Goal: Transaction & Acquisition: Obtain resource

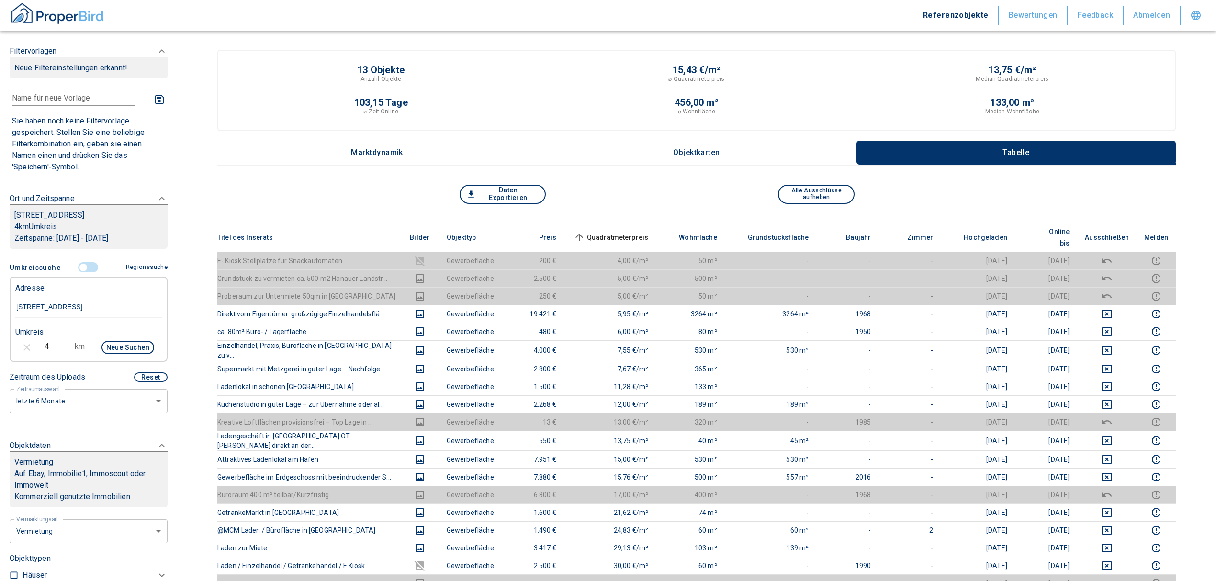
scroll to position [90, 0]
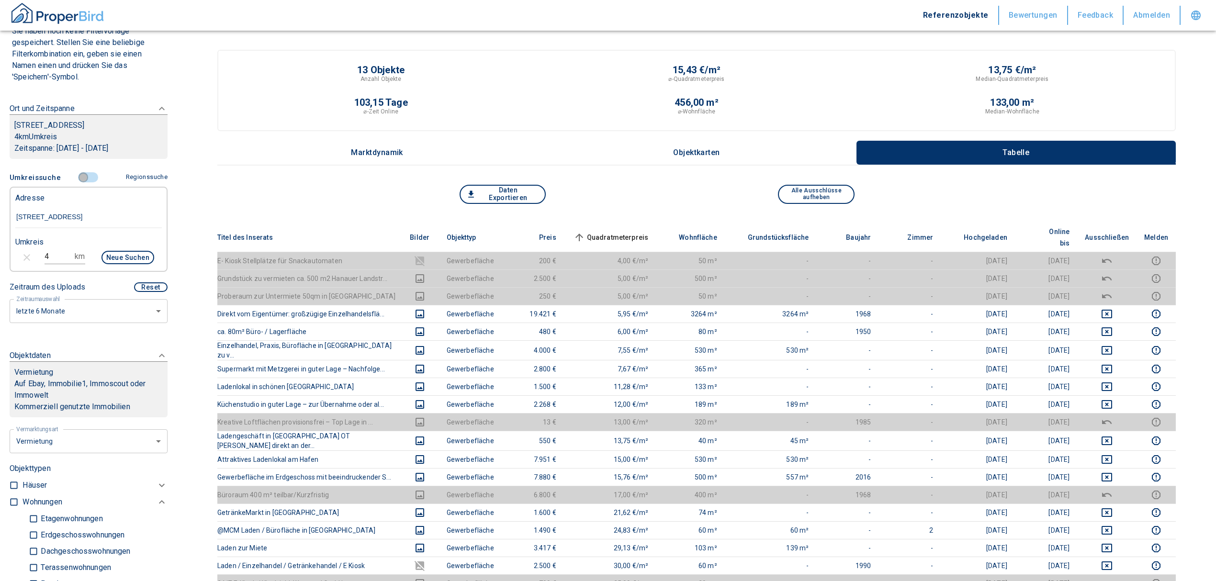
click at [80, 183] on input "controlled" at bounding box center [83, 177] width 29 height 11
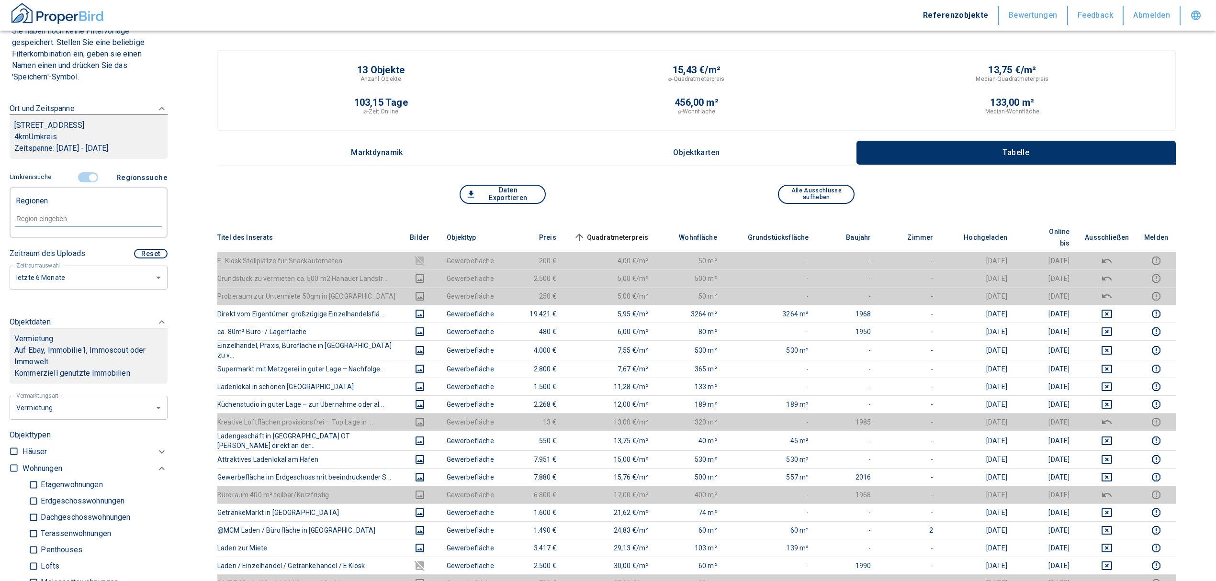
click at [85, 183] on input "controlled" at bounding box center [93, 177] width 29 height 11
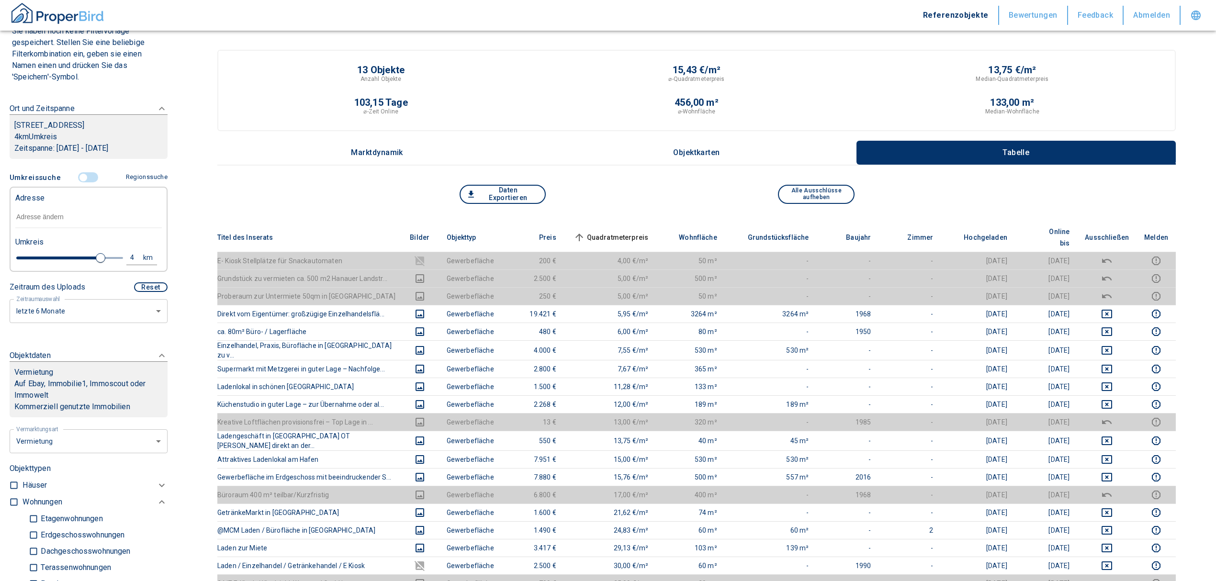
click at [129, 264] on div "4" at bounding box center [137, 258] width 17 height 12
click at [39, 264] on div "4 km Neue Suchen" at bounding box center [81, 258] width 146 height 23
type input "1"
click at [31, 228] on input "text" at bounding box center [88, 217] width 146 height 22
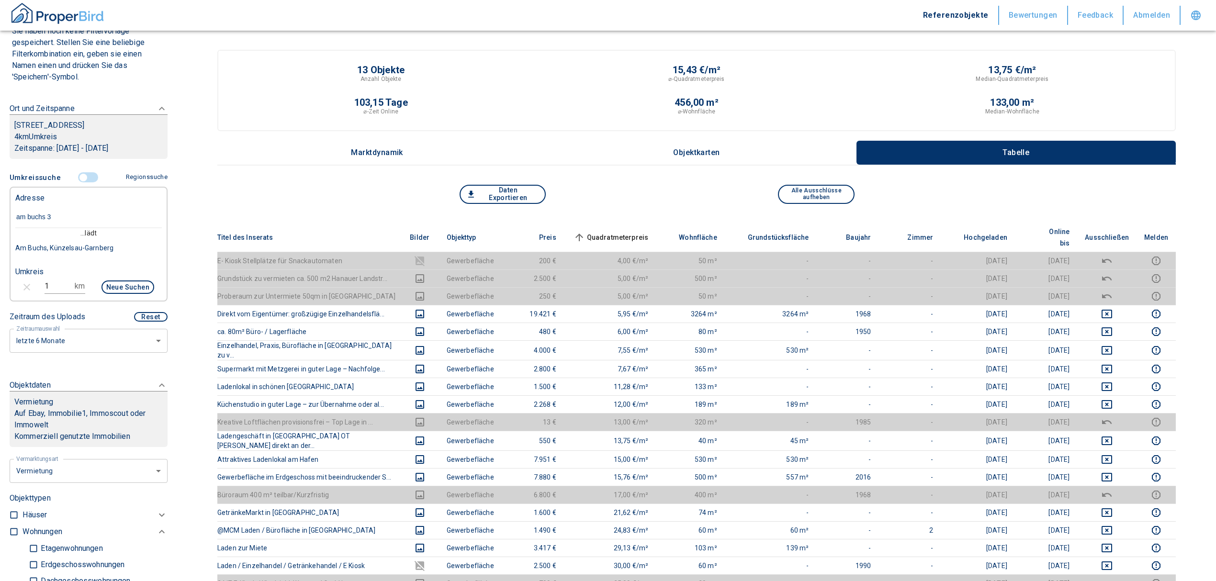
type input "am buchs 35"
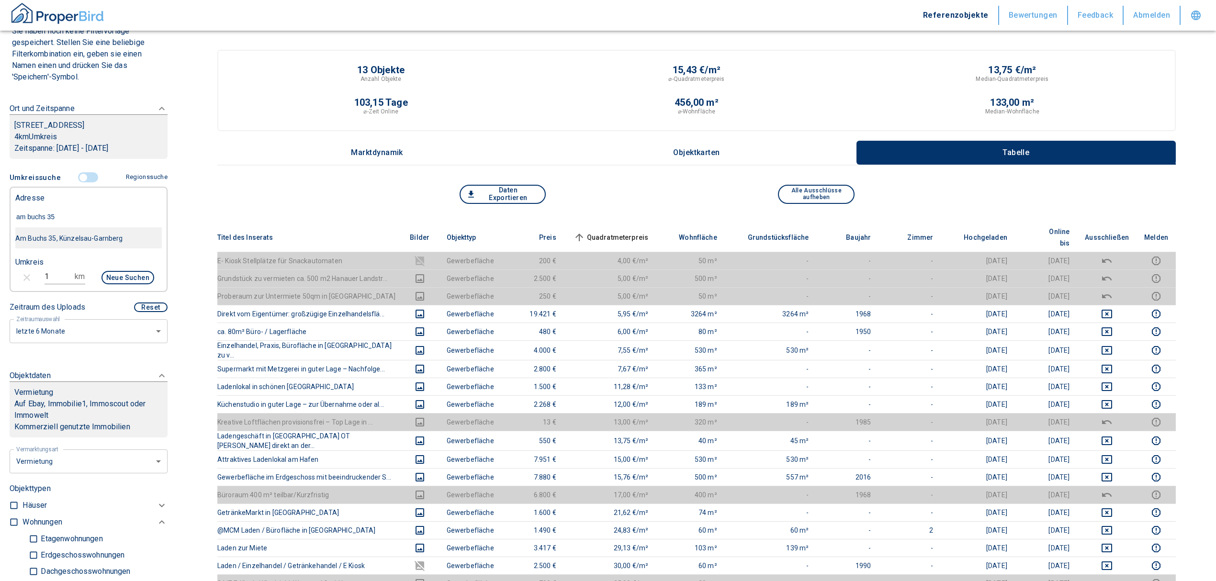
click at [73, 248] on div "Am Buchs 35, Künzelsau-Garnberg" at bounding box center [88, 238] width 146 height 20
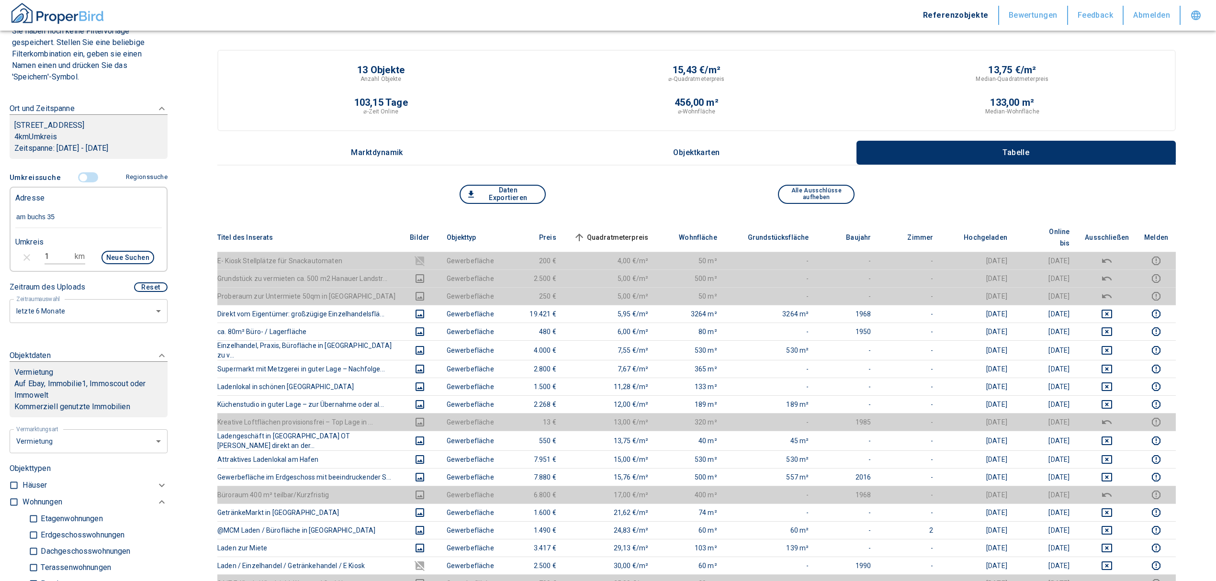
type input "2020"
type input "999999990"
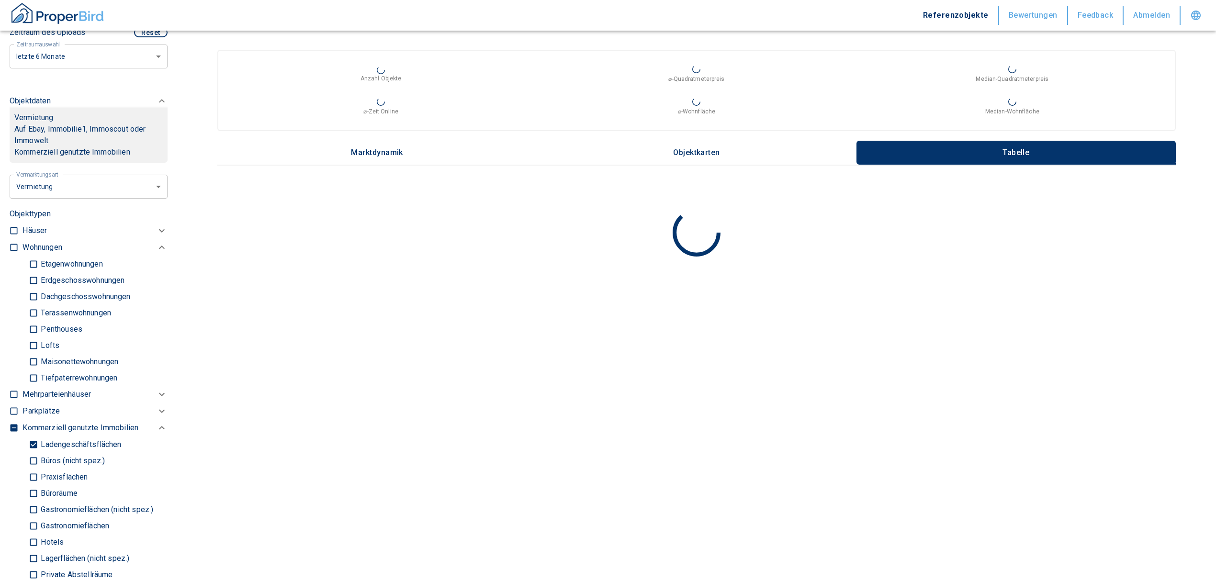
scroll to position [345, 0]
type input "Am Buchs 35, Künzelsau-Garnberg"
click at [35, 441] on input "Ladengeschäftsflächen" at bounding box center [34, 444] width 10 height 17
checkbox input "false"
type input "2020"
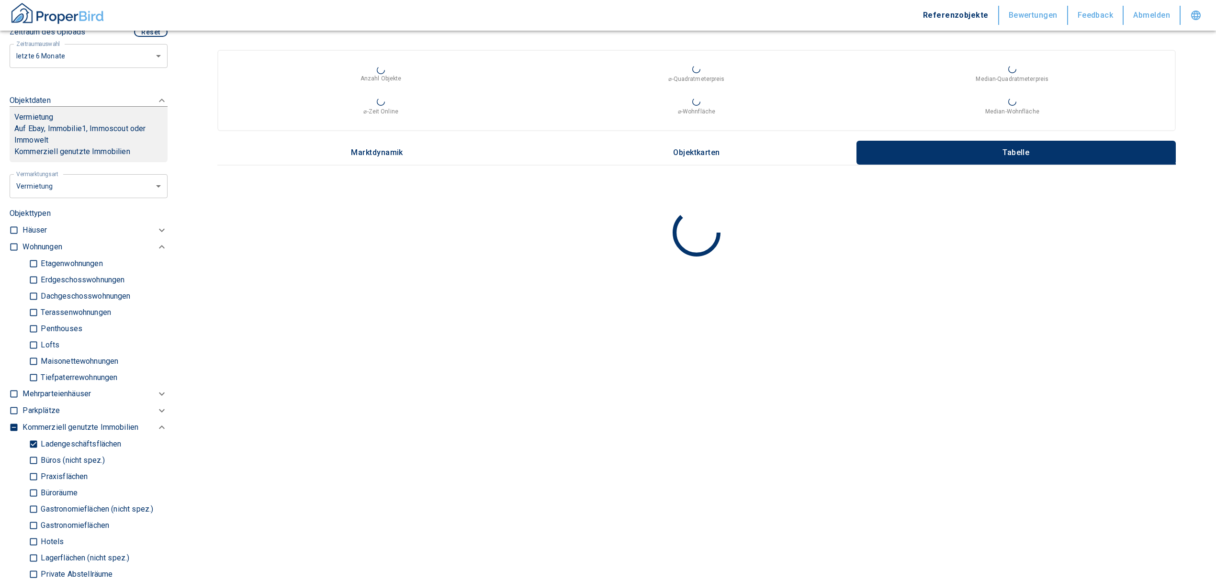
type input "999999990"
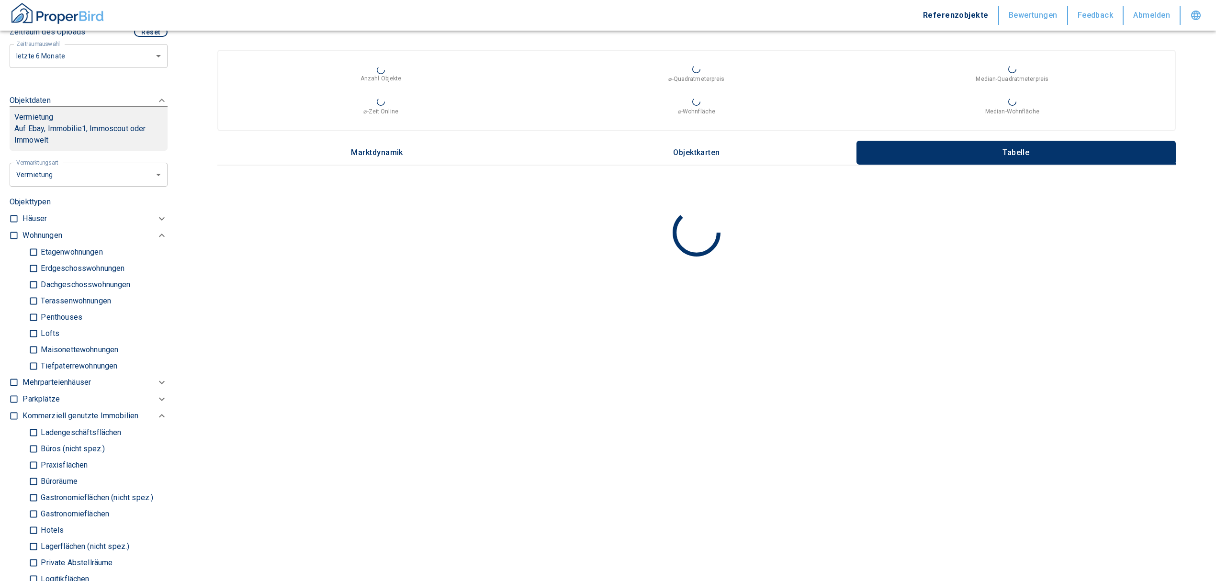
click at [10, 229] on label at bounding box center [11, 233] width 14 height 13
click at [10, 231] on input "checkbox" at bounding box center [14, 236] width 10 height 10
checkbox input "true"
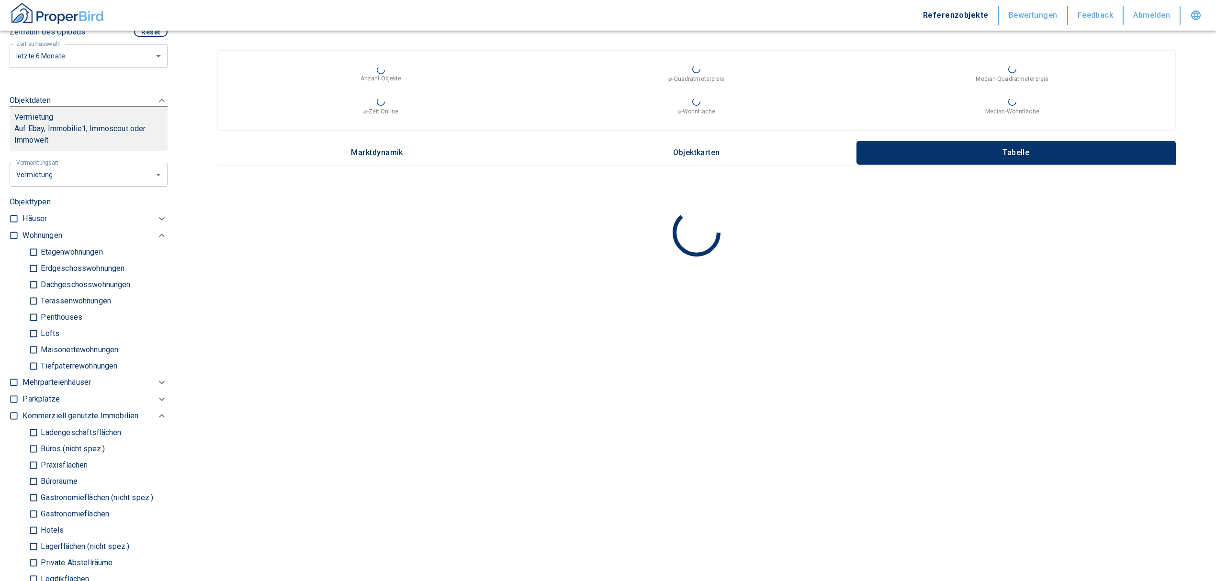
checkbox input "true"
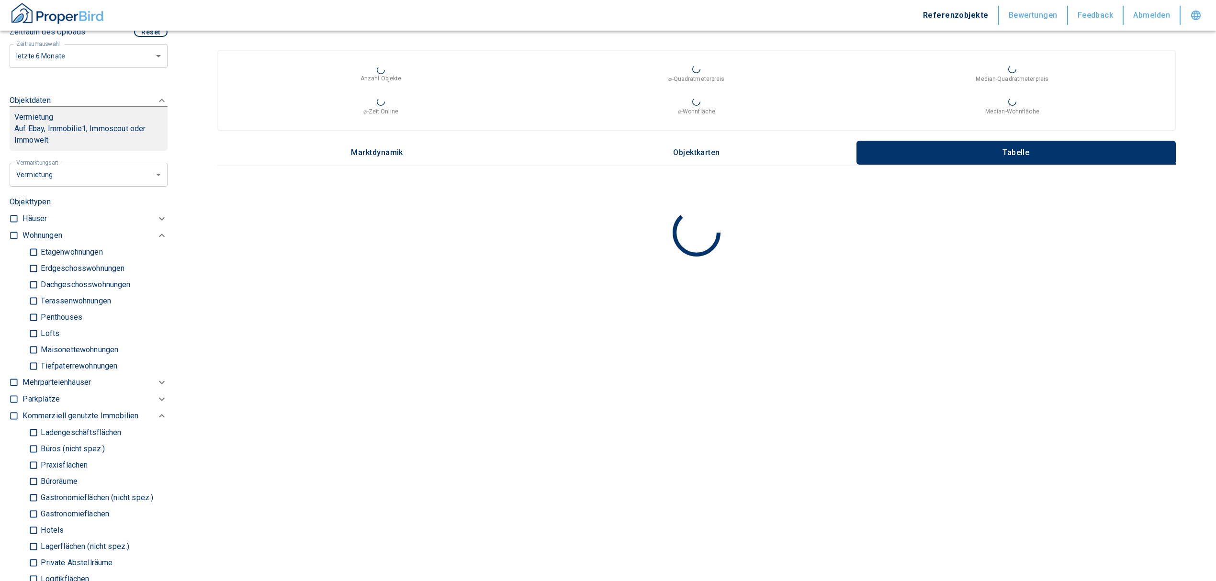
checkbox input "true"
type input "2020"
type input "999999990"
type input "2020"
type input "999999990"
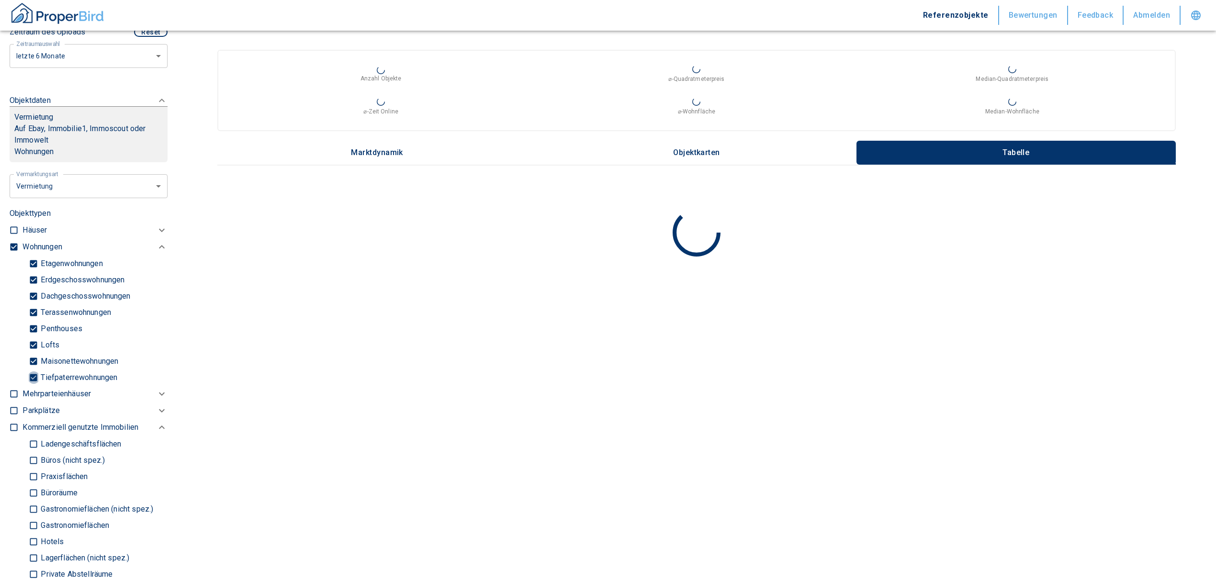
click at [34, 378] on input "Tiefpaterrewohnungen" at bounding box center [34, 377] width 10 height 17
checkbox input "false"
type input "2020"
type input "999999990"
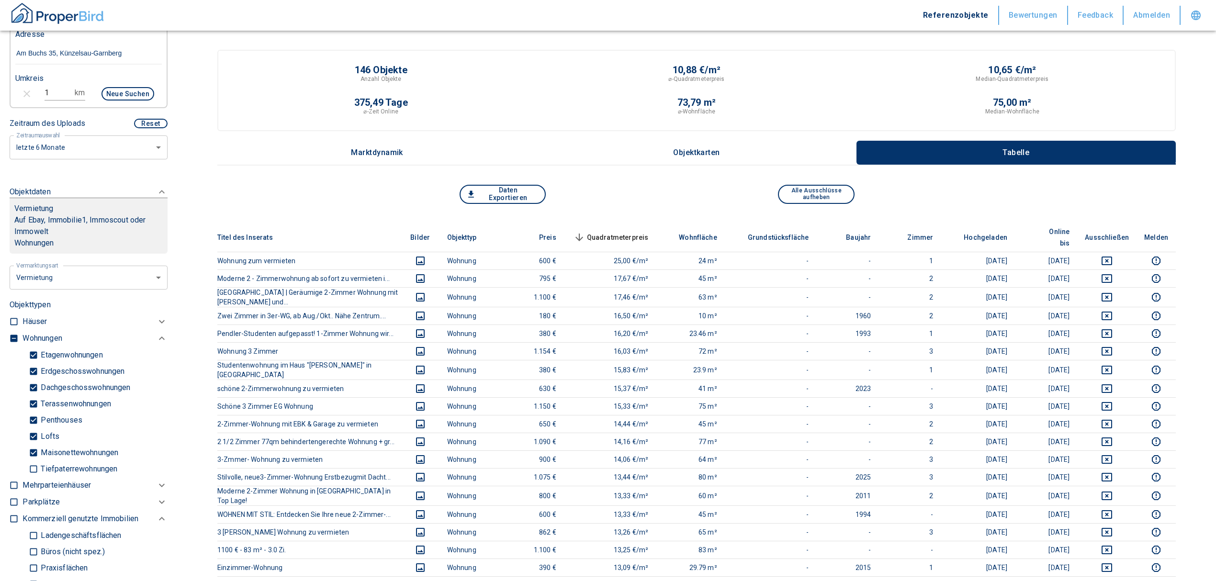
scroll to position [154, 0]
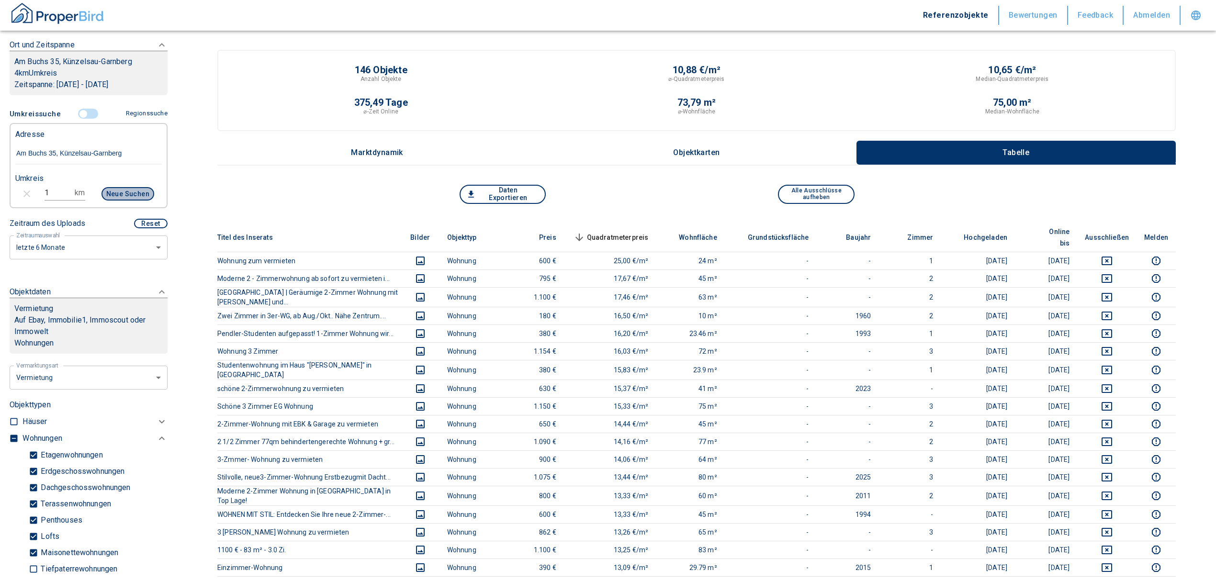
click at [116, 189] on button "Neue Suchen" at bounding box center [127, 193] width 53 height 13
type input "2020"
type input "999999990"
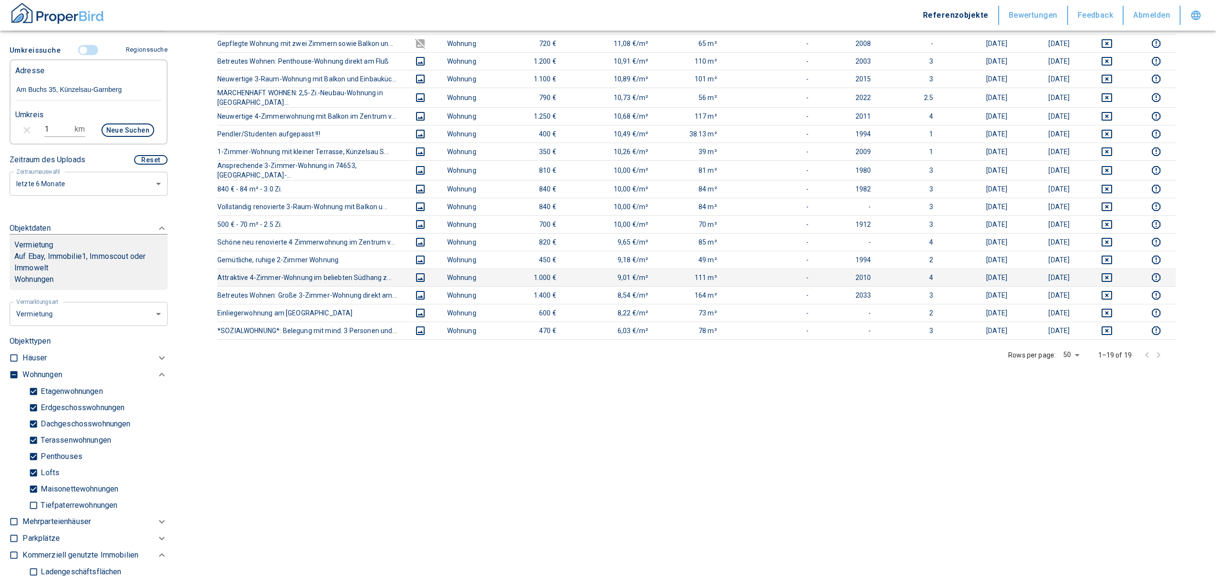
scroll to position [127, 0]
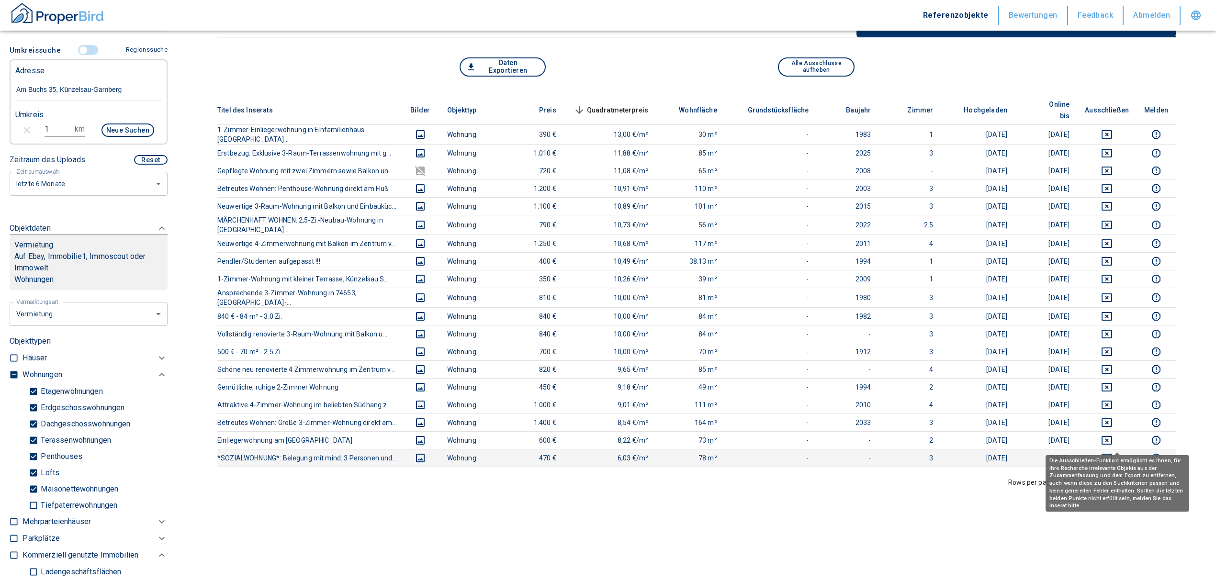
click at [1112, 452] on icon "deselect this listing" at bounding box center [1106, 457] width 11 height 11
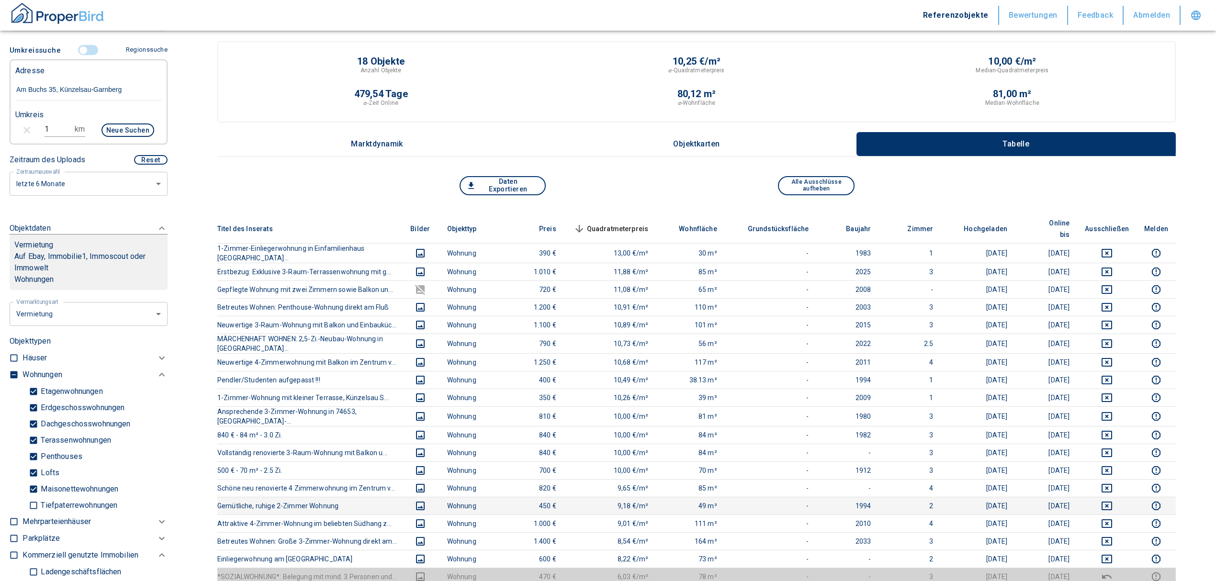
scroll to position [0, 0]
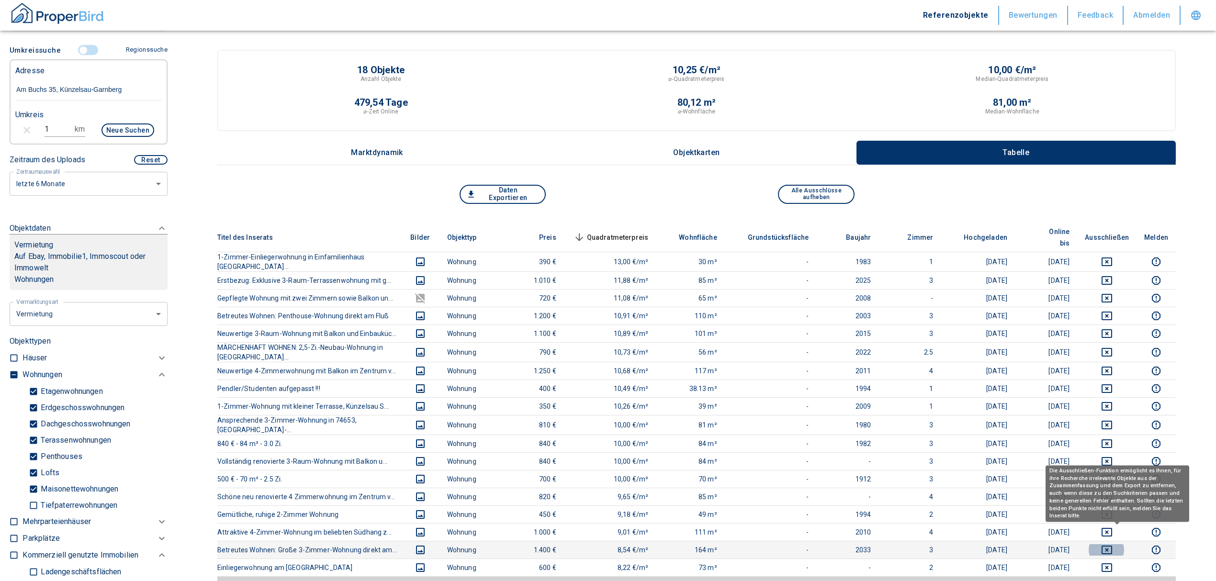
click at [1112, 544] on icon "deselect this listing" at bounding box center [1106, 549] width 11 height 11
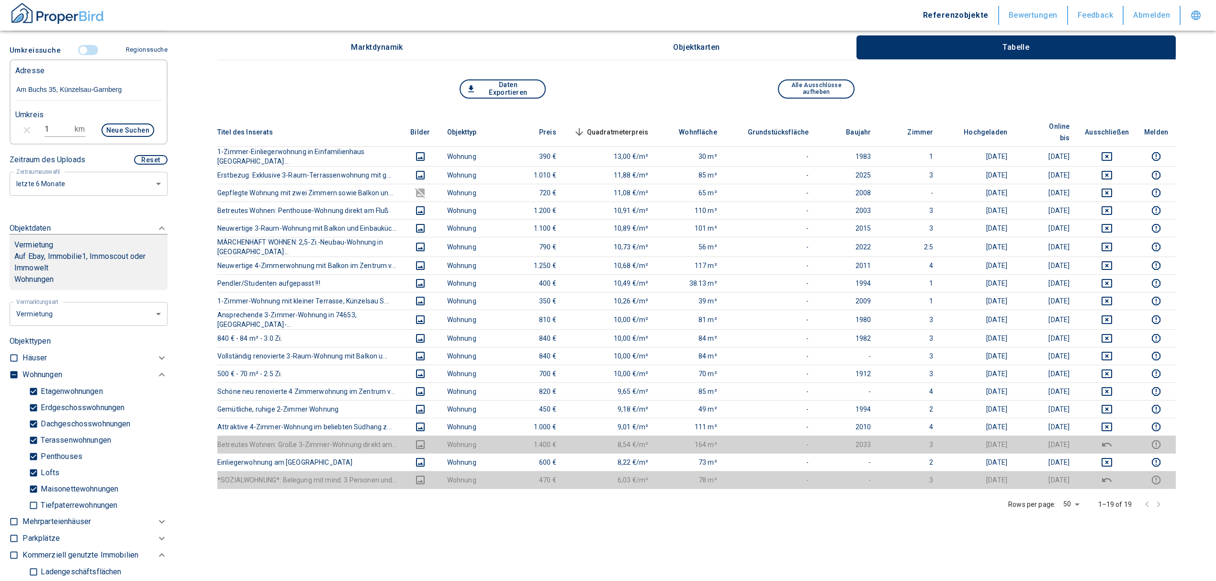
scroll to position [127, 0]
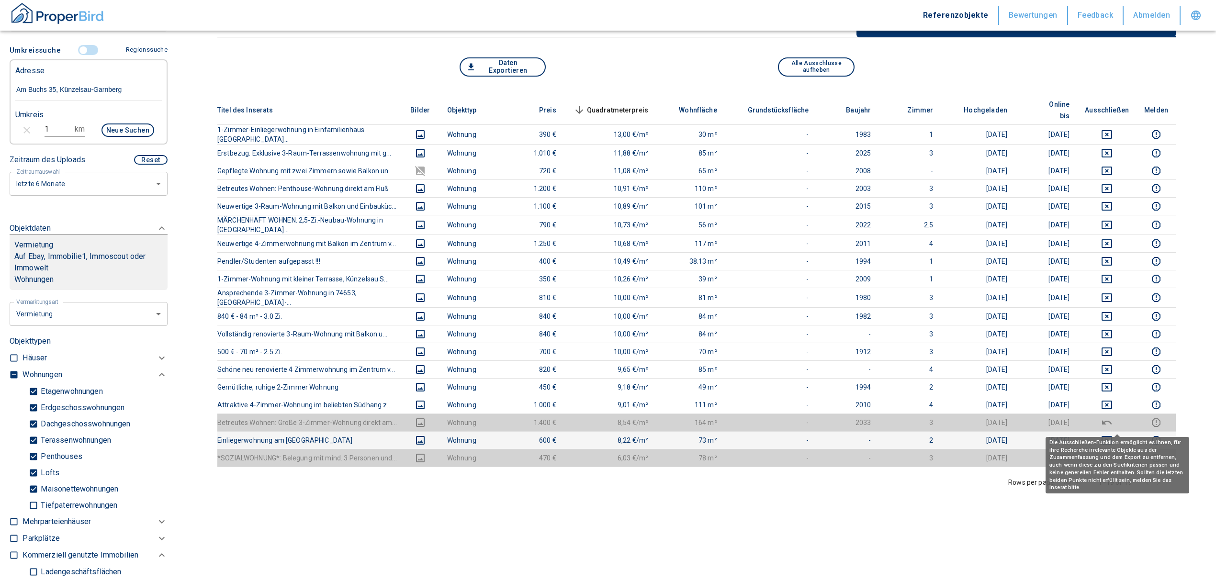
click at [1111, 435] on button "deselect this listing" at bounding box center [1107, 440] width 44 height 11
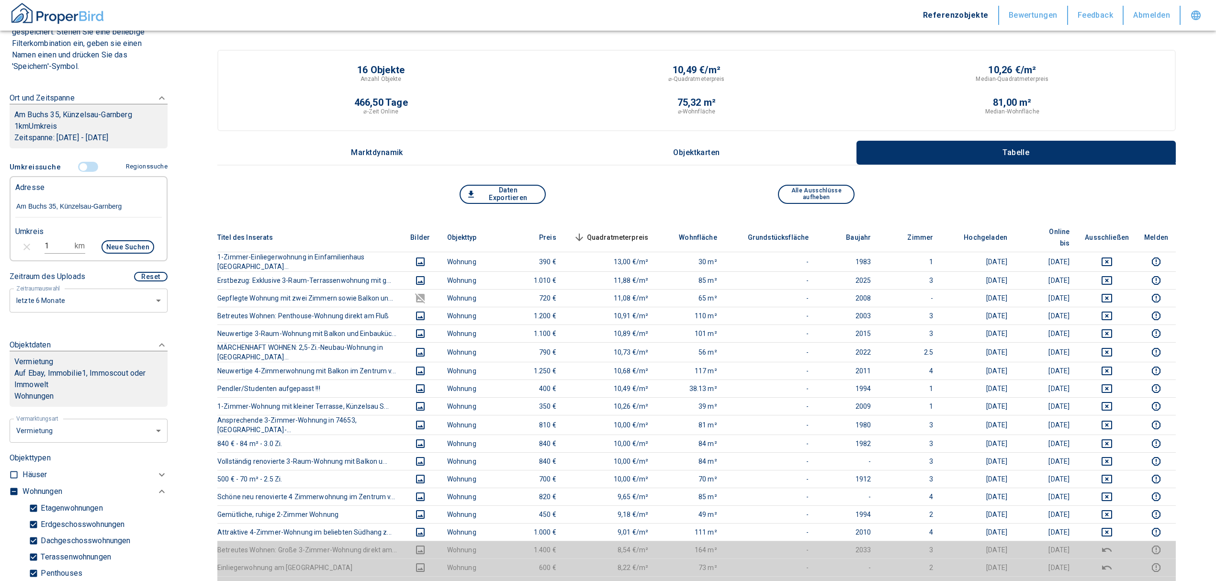
scroll to position [90, 0]
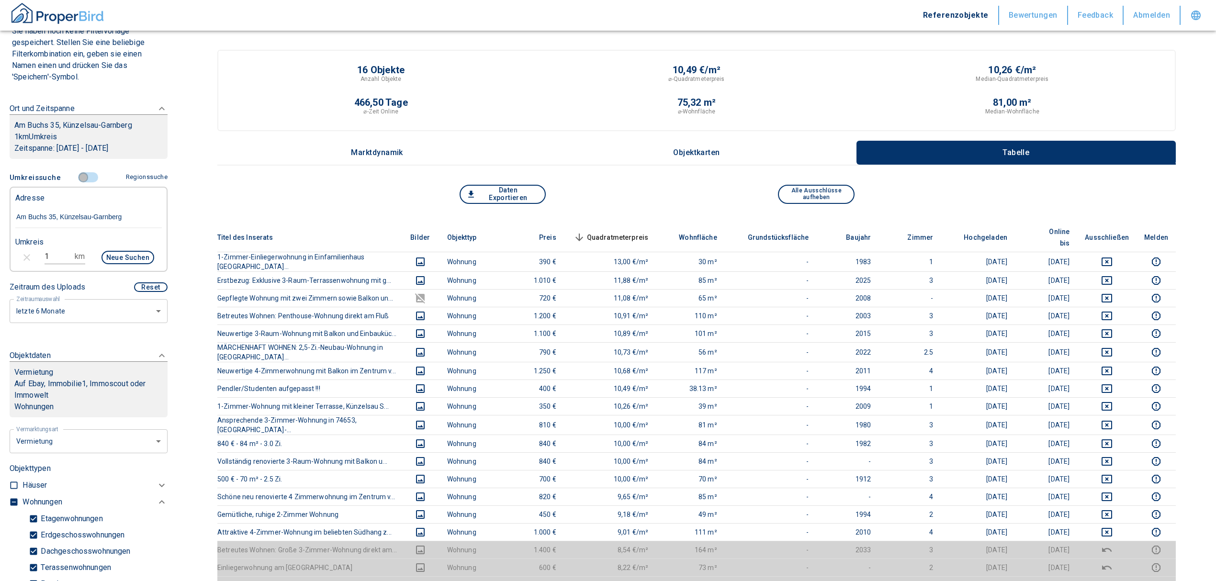
click at [79, 177] on input "controlled" at bounding box center [83, 177] width 29 height 11
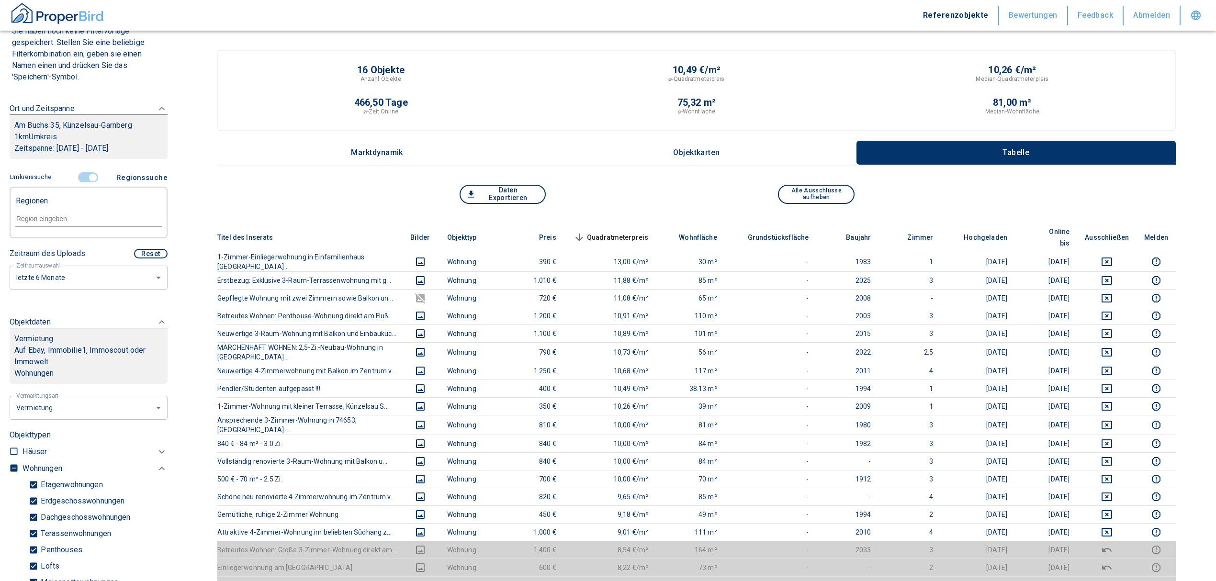
click at [70, 226] on div at bounding box center [88, 218] width 146 height 17
click at [69, 217] on input "text" at bounding box center [88, 218] width 146 height 9
click at [73, 255] on li "74653 Künzelsau" at bounding box center [83, 257] width 137 height 17
type input "74653"
type input "2020"
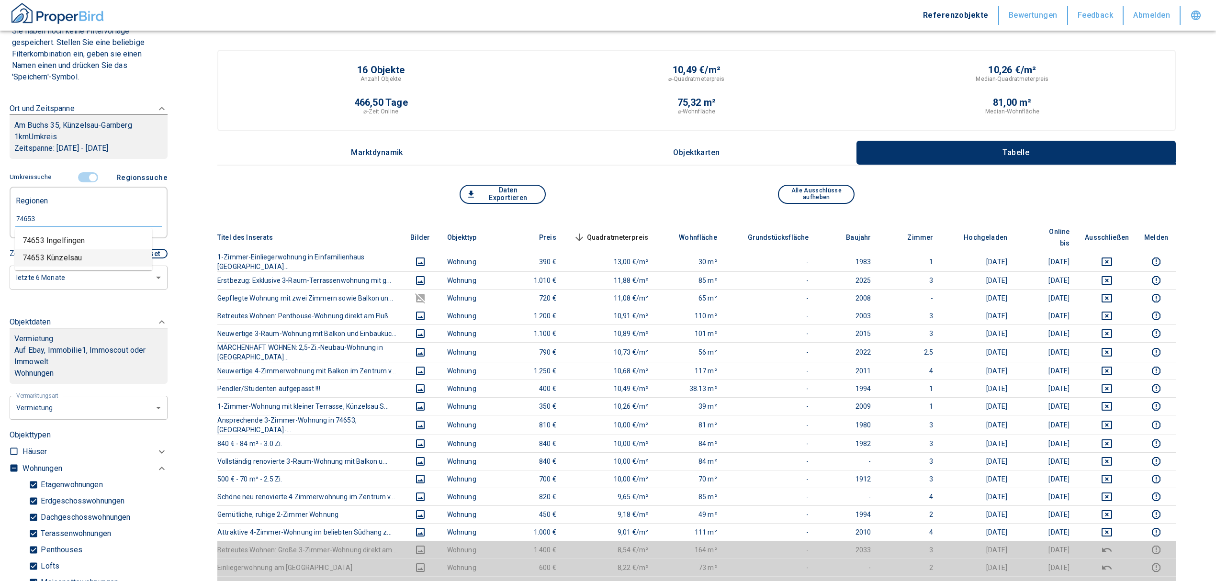
type input "999999990"
type input "74653 Künzelsau"
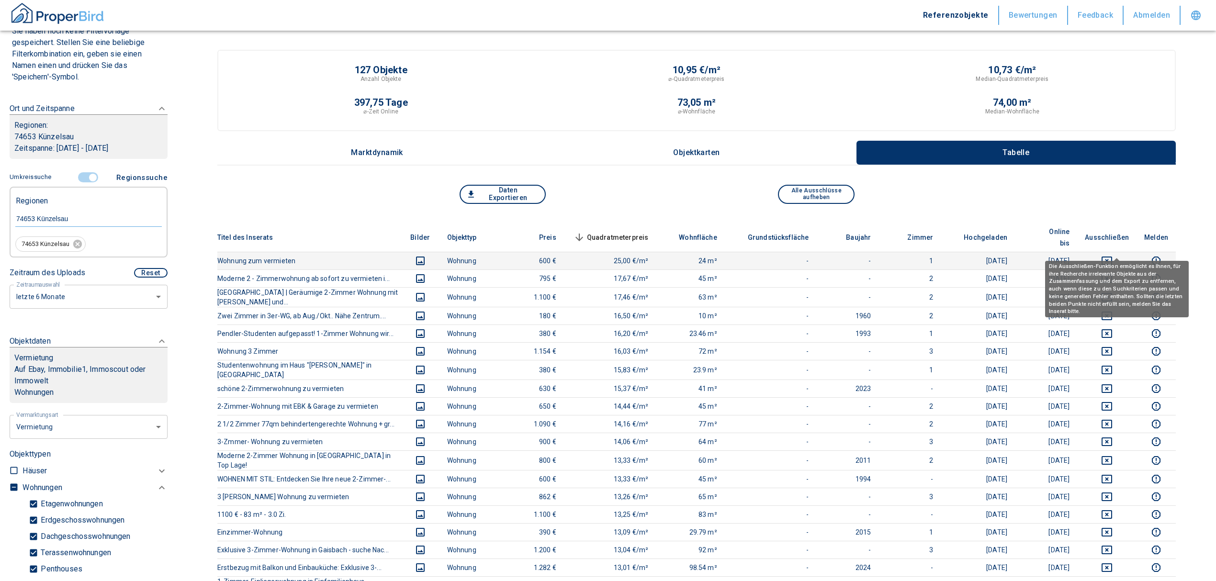
click at [1112, 257] on icon "deselect this listing" at bounding box center [1106, 261] width 11 height 9
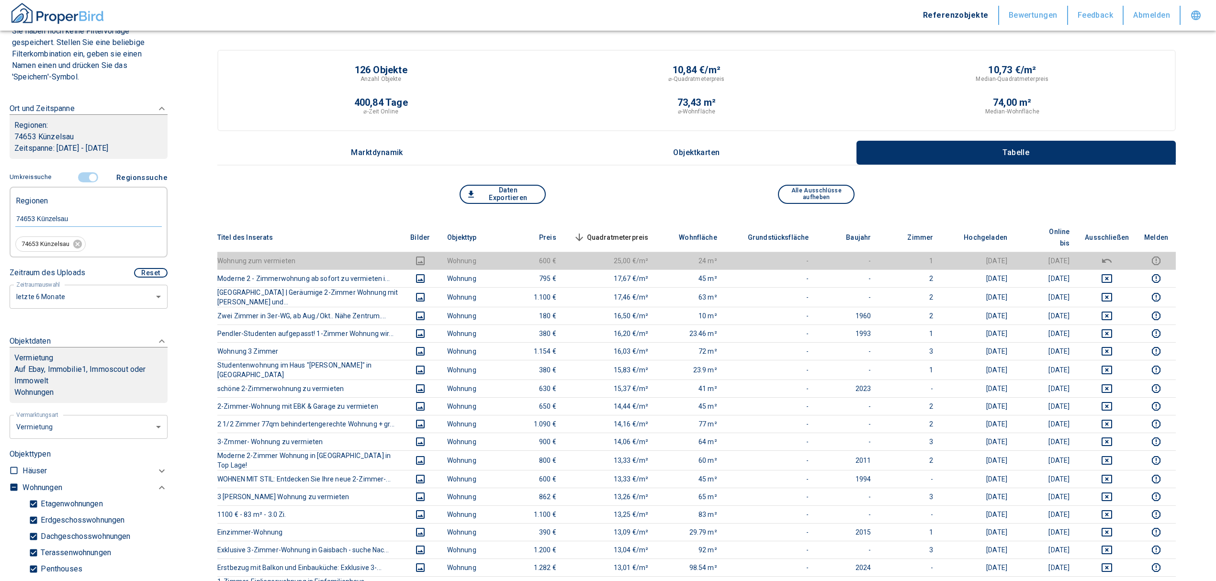
click at [615, 232] on span "Quadratmeterpreis sorted descending" at bounding box center [610, 237] width 77 height 11
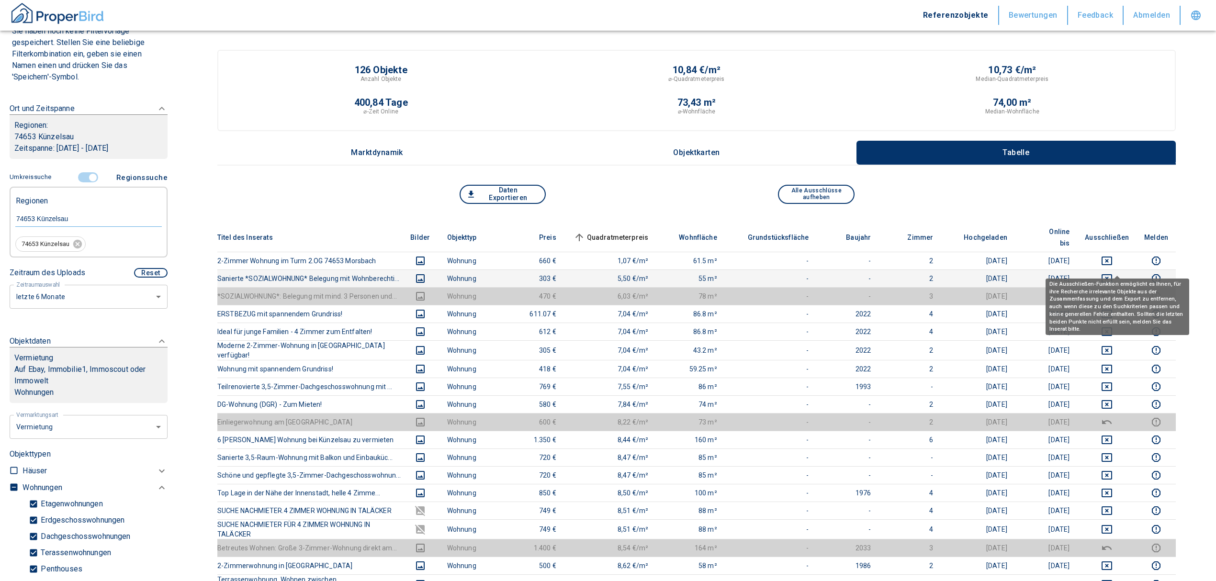
click at [1112, 274] on icon "deselect this listing" at bounding box center [1106, 278] width 11 height 9
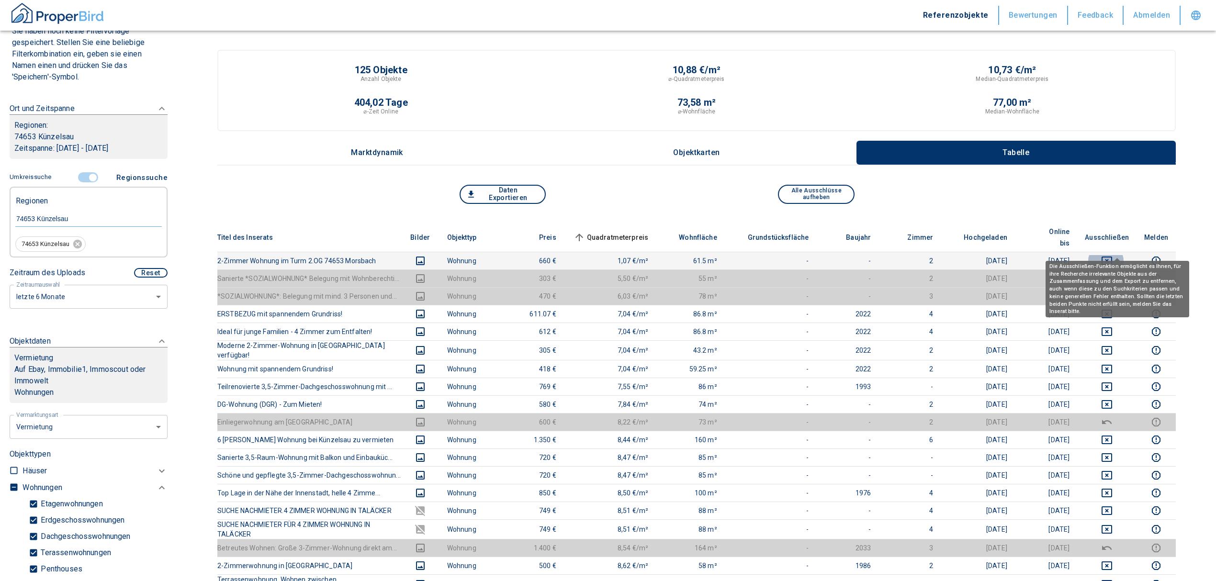
click at [1112, 255] on icon "deselect this listing" at bounding box center [1106, 260] width 11 height 11
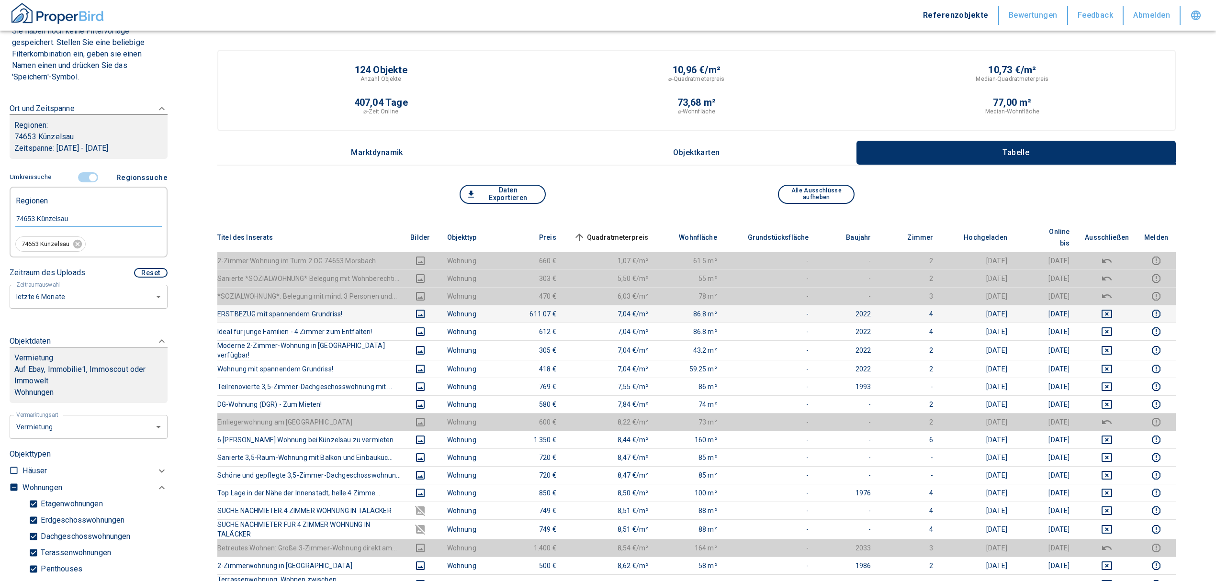
click at [1112, 308] on icon "deselect this listing" at bounding box center [1106, 313] width 11 height 11
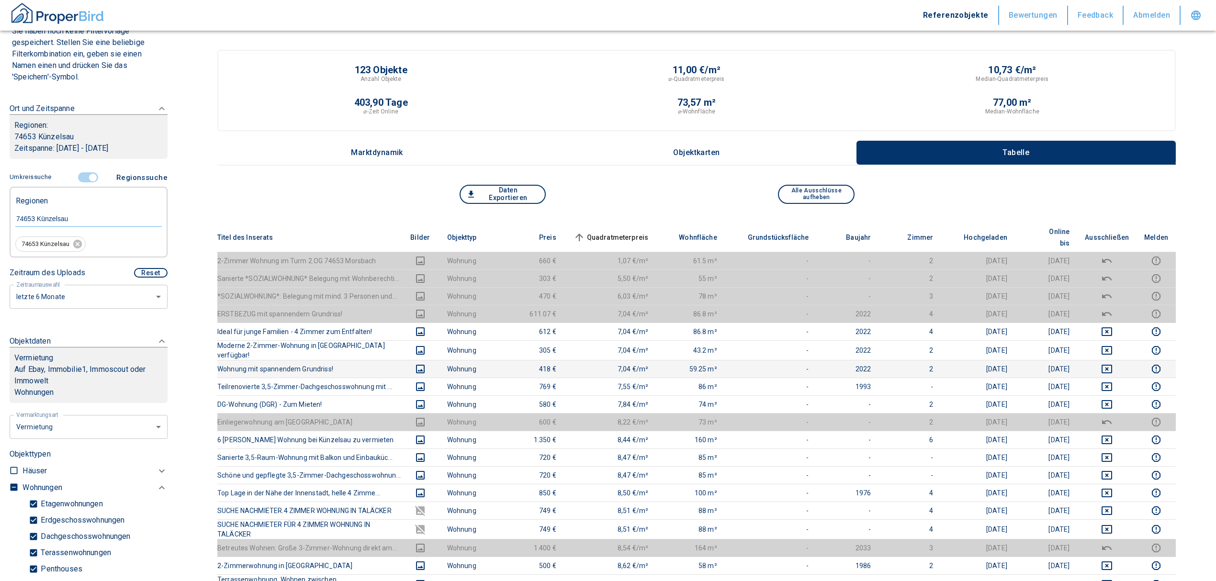
click at [1114, 360] on td at bounding box center [1106, 369] width 59 height 18
click at [1112, 345] on icon "deselect this listing" at bounding box center [1106, 350] width 11 height 11
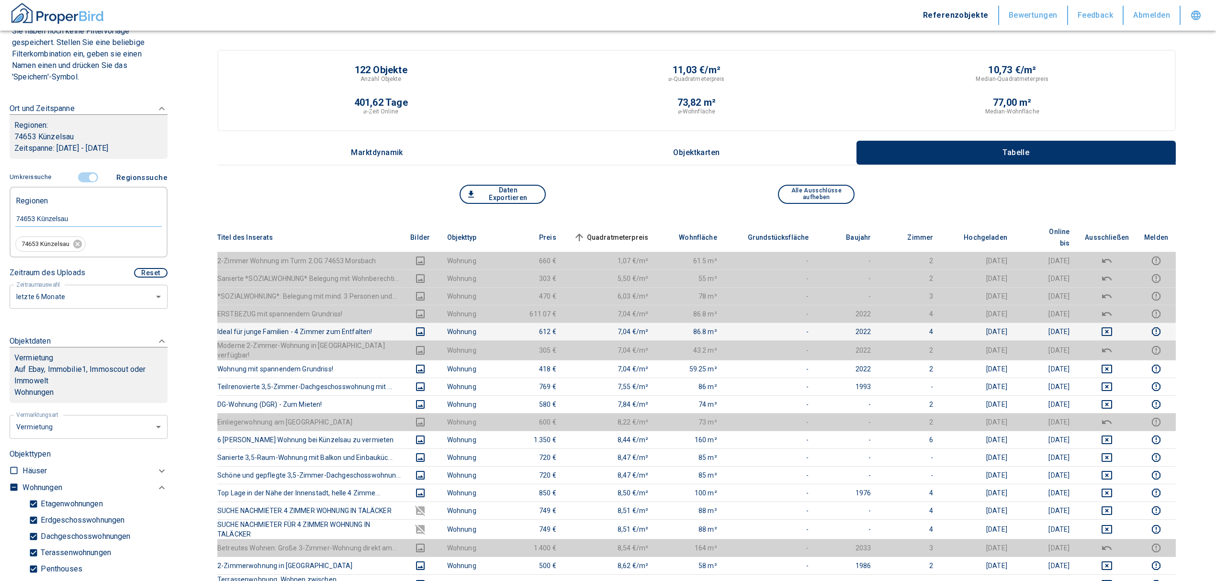
click at [1112, 326] on td at bounding box center [1106, 332] width 59 height 18
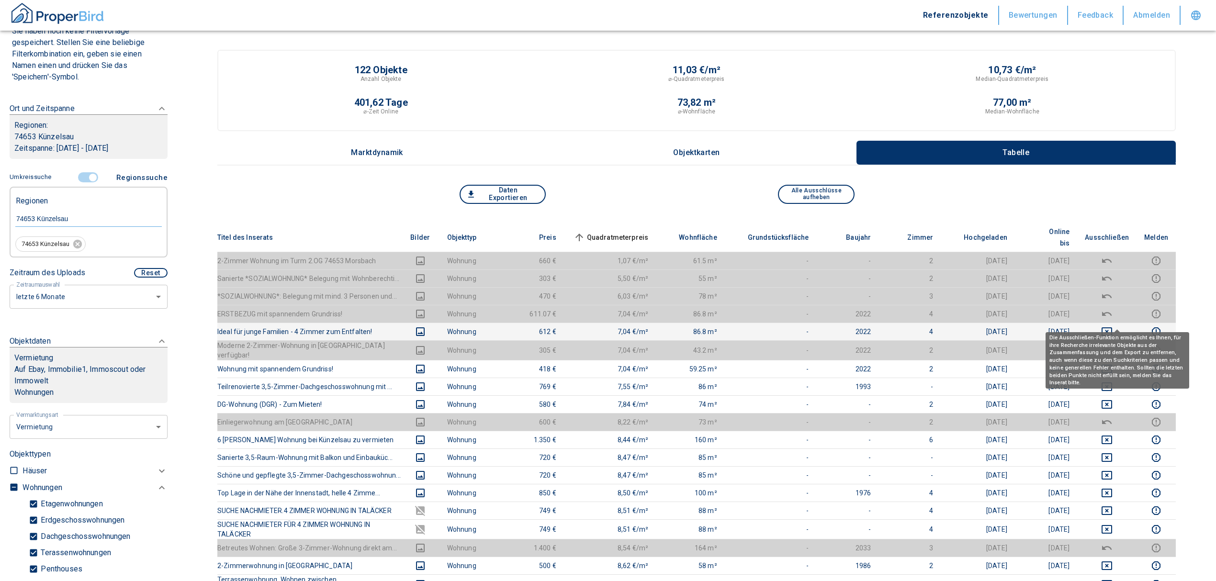
click at [1112, 326] on icon "deselect this listing" at bounding box center [1106, 331] width 11 height 11
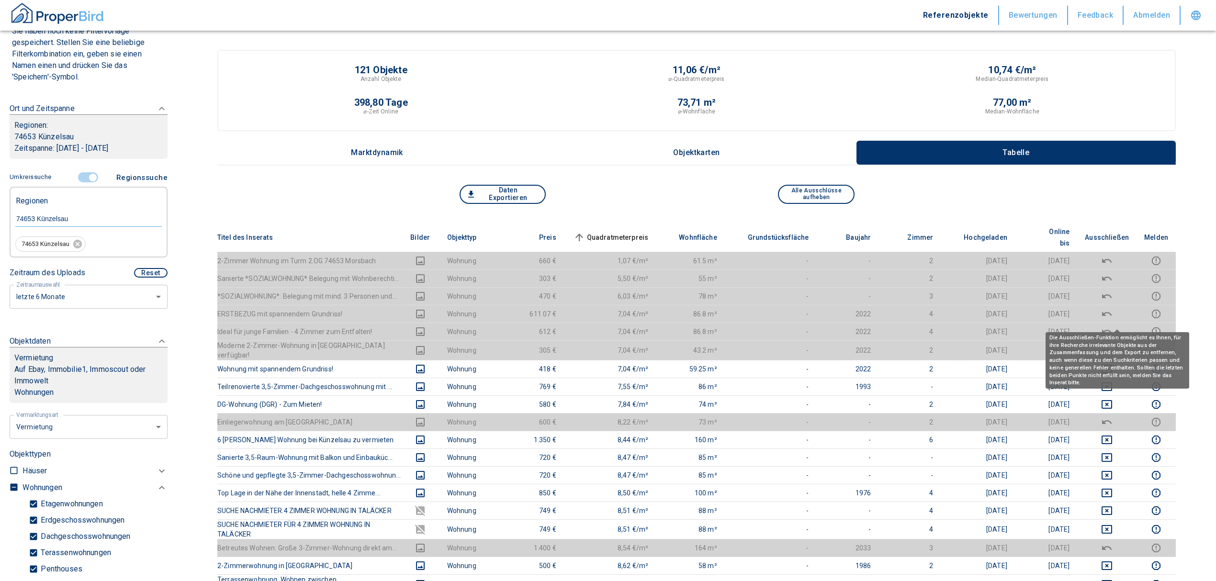
scroll to position [64, 0]
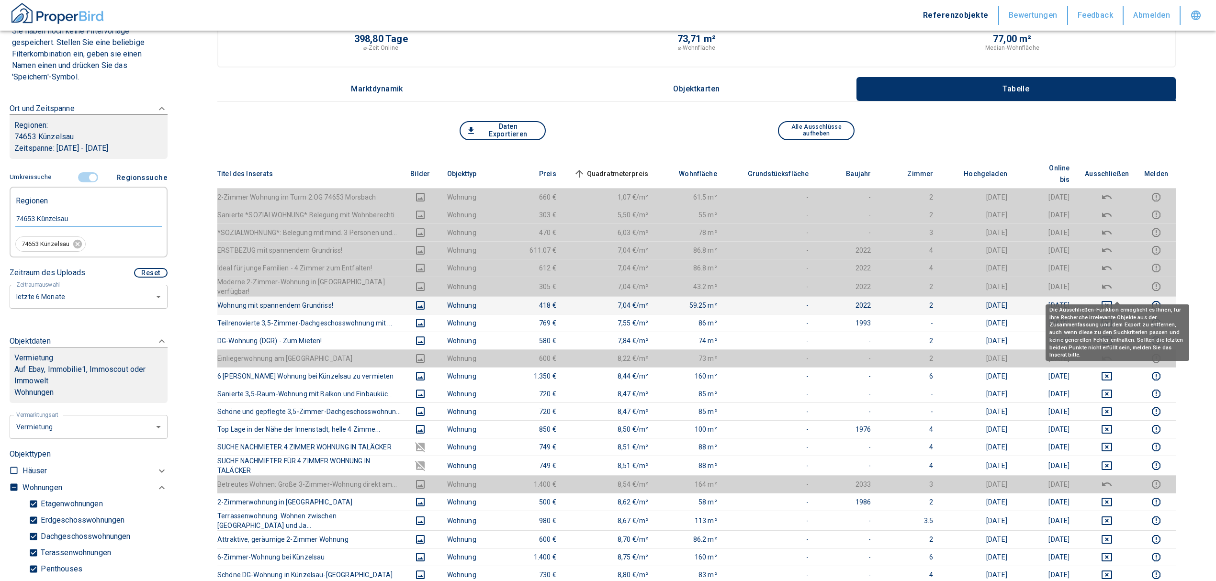
click at [1112, 301] on icon "deselect this listing" at bounding box center [1106, 305] width 11 height 9
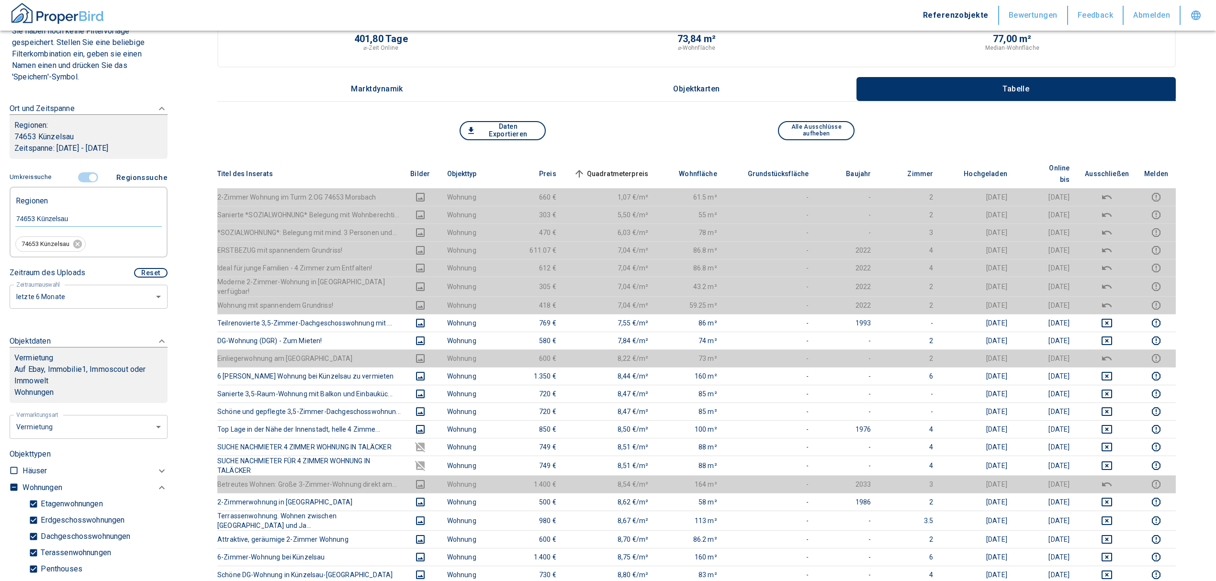
click at [616, 168] on span "Quadratmeterpreis sorted ascending" at bounding box center [610, 173] width 77 height 11
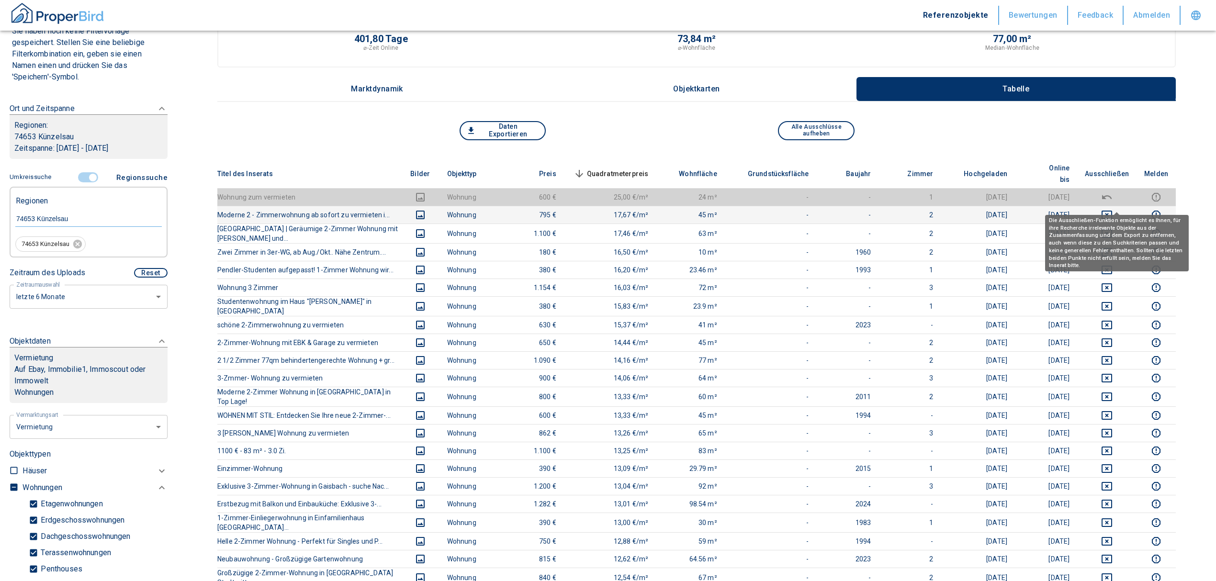
click at [1112, 211] on icon "deselect this listing" at bounding box center [1106, 215] width 11 height 9
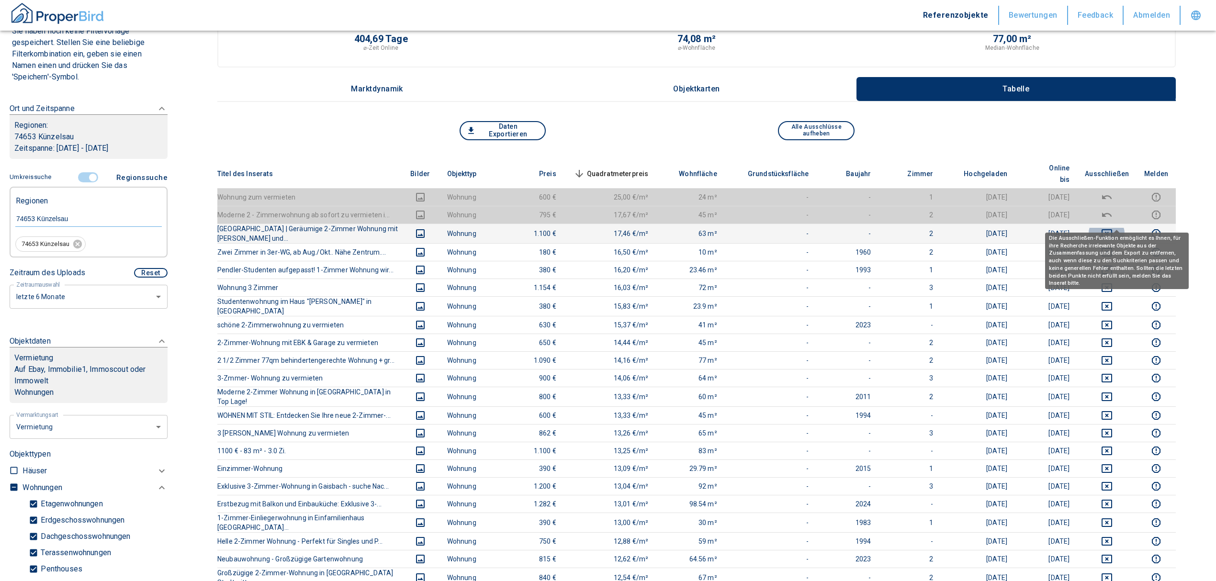
click at [1112, 228] on icon "deselect this listing" at bounding box center [1106, 233] width 11 height 11
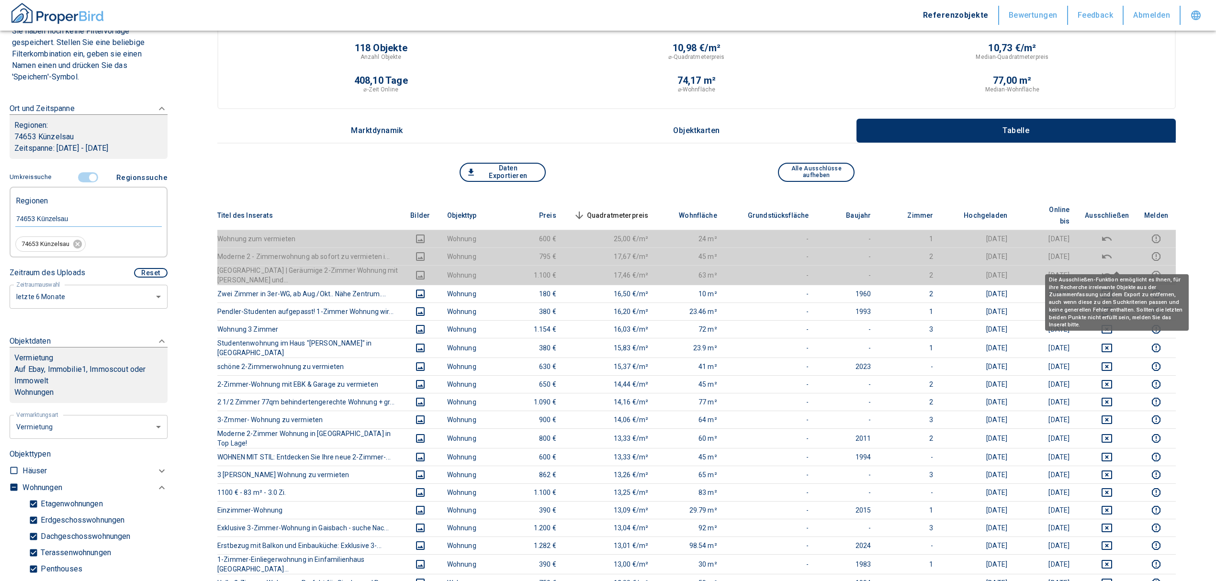
scroll to position [0, 0]
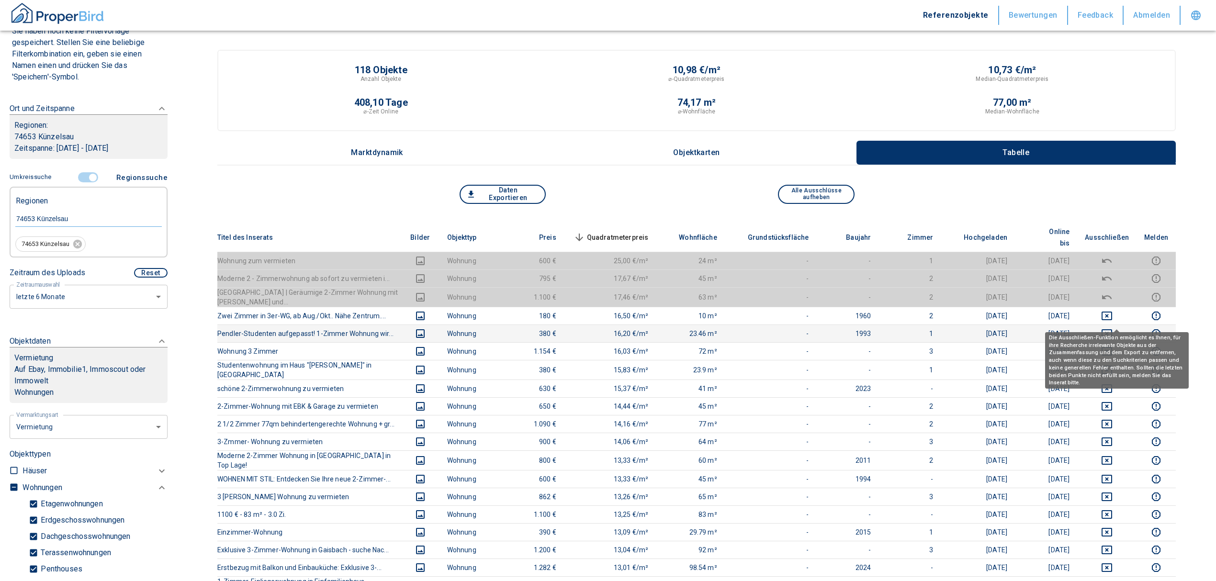
click at [1112, 328] on icon "deselect this listing" at bounding box center [1106, 333] width 11 height 11
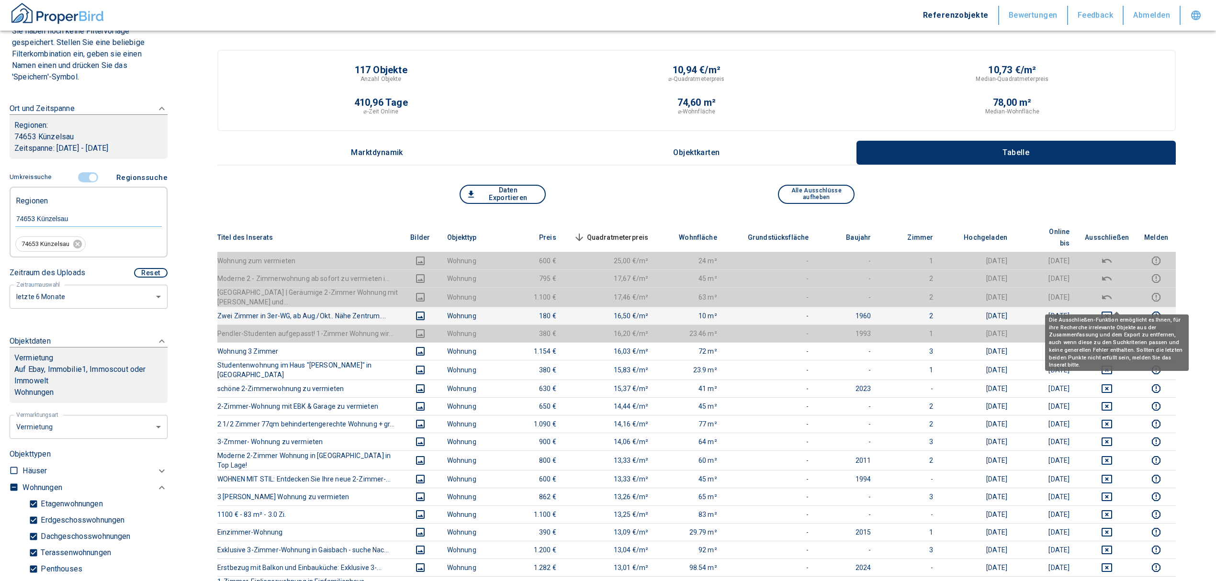
click at [1112, 310] on icon "deselect this listing" at bounding box center [1106, 315] width 11 height 11
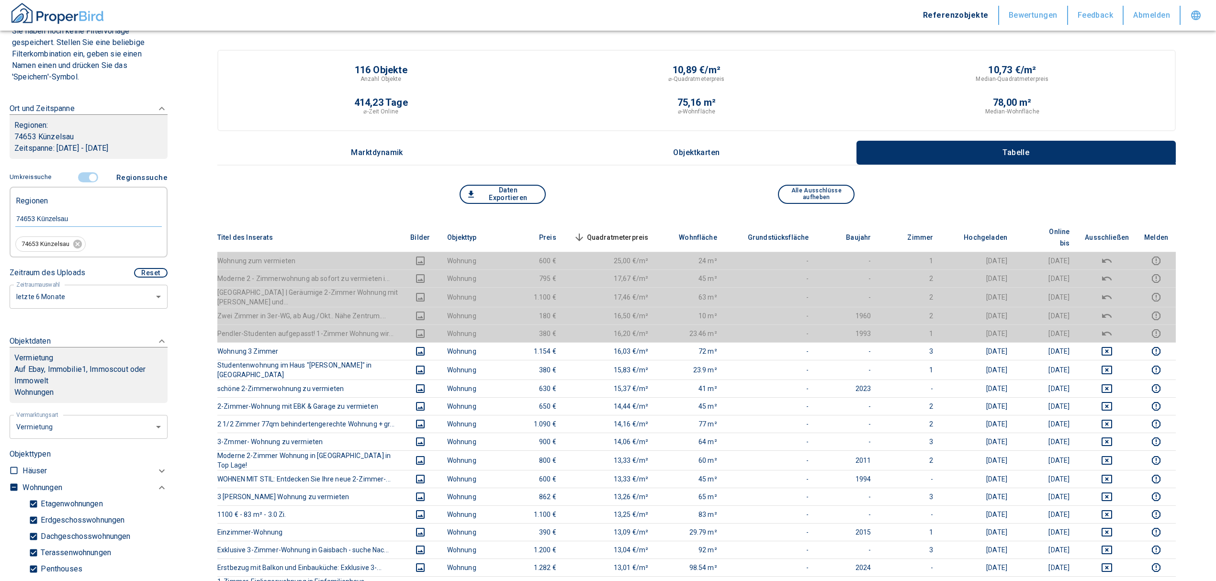
click at [630, 223] on th "Quadratmeterpreis sorted descending" at bounding box center [610, 237] width 92 height 29
click at [634, 232] on span "Quadratmeterpreis sorted descending" at bounding box center [610, 237] width 77 height 11
